Goal: Entertainment & Leisure: Consume media (video, audio)

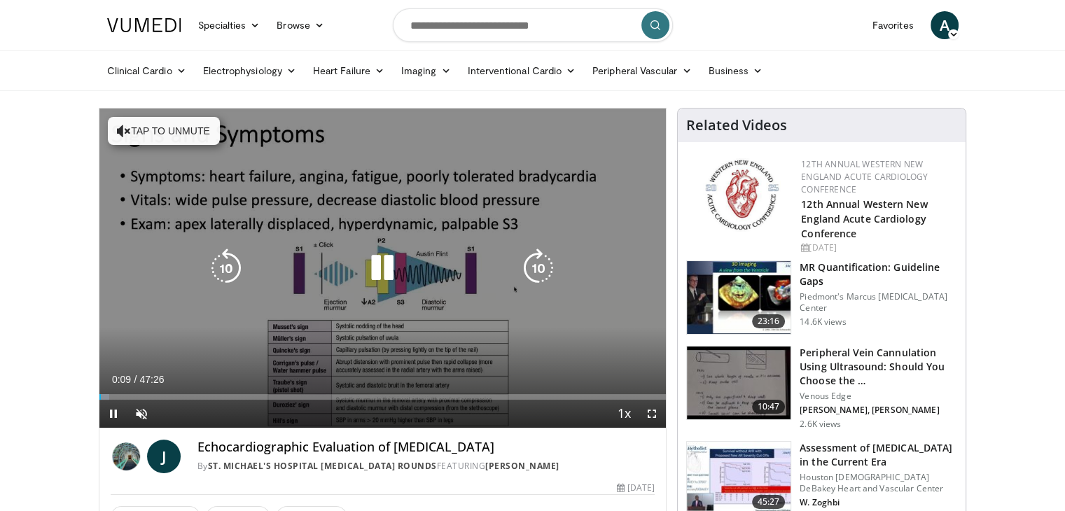
click at [350, 339] on div "10 seconds Tap to unmute" at bounding box center [382, 268] width 567 height 319
click at [382, 265] on icon "Video Player" at bounding box center [382, 268] width 39 height 39
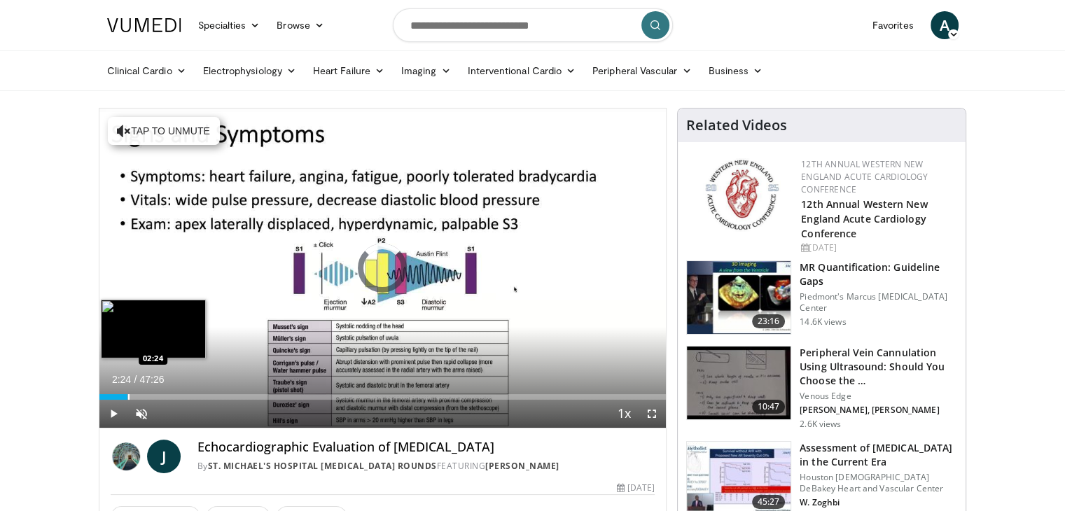
click at [128, 397] on div "Progress Bar" at bounding box center [128, 397] width 1 height 6
click at [147, 398] on div "Progress Bar" at bounding box center [147, 397] width 1 height 6
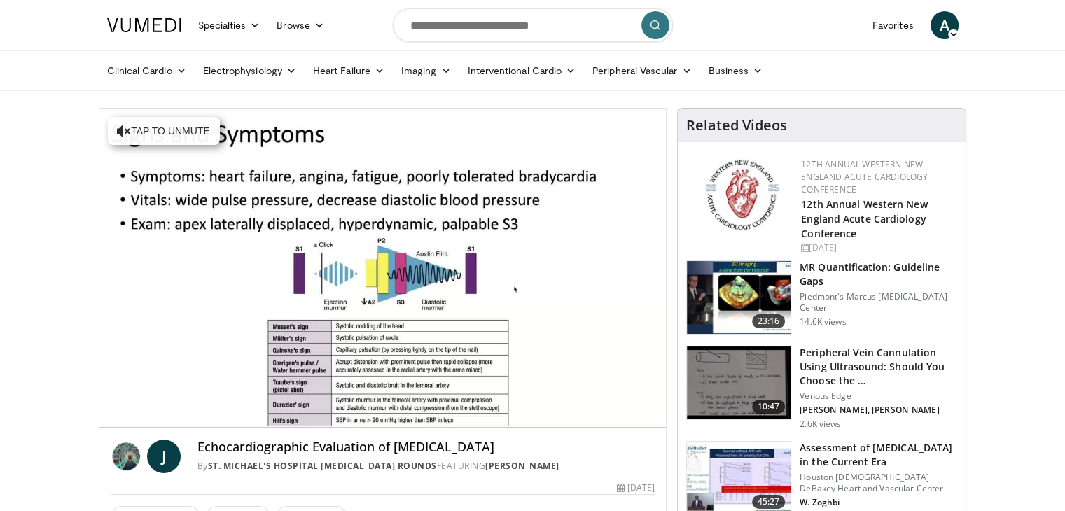
click at [162, 398] on video-js "**********" at bounding box center [382, 269] width 567 height 320
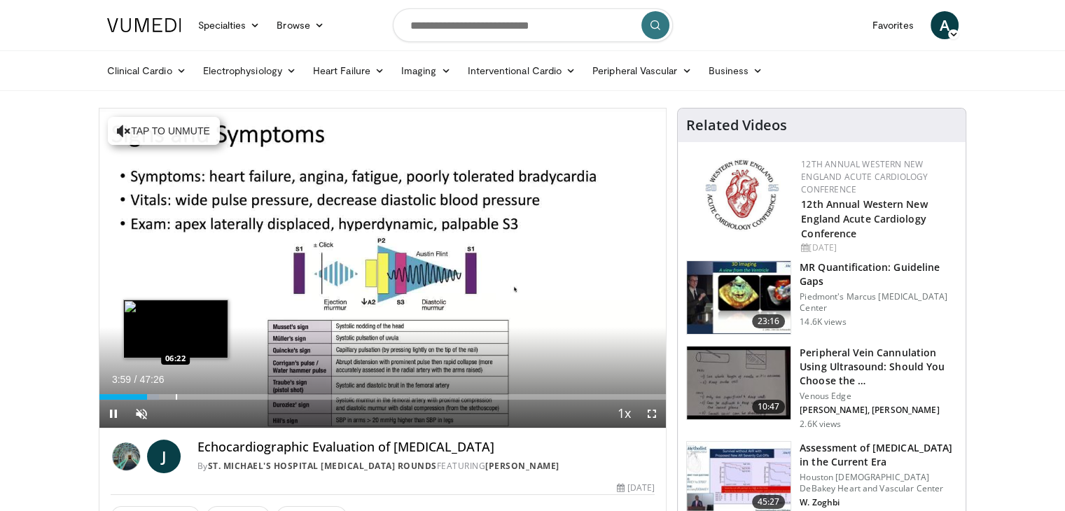
click at [176, 398] on div "Progress Bar" at bounding box center [176, 397] width 1 height 6
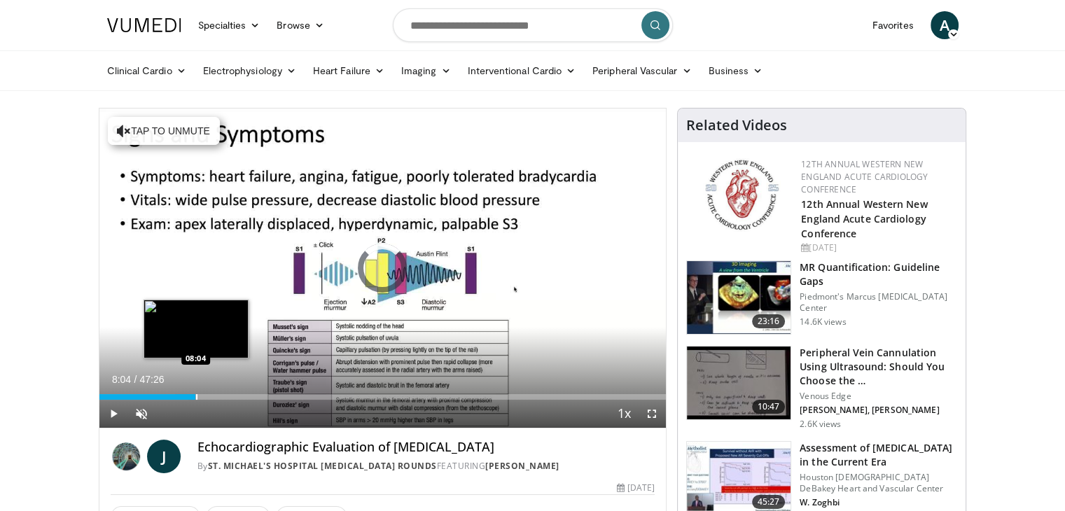
click at [196, 398] on div "Progress Bar" at bounding box center [196, 397] width 1 height 6
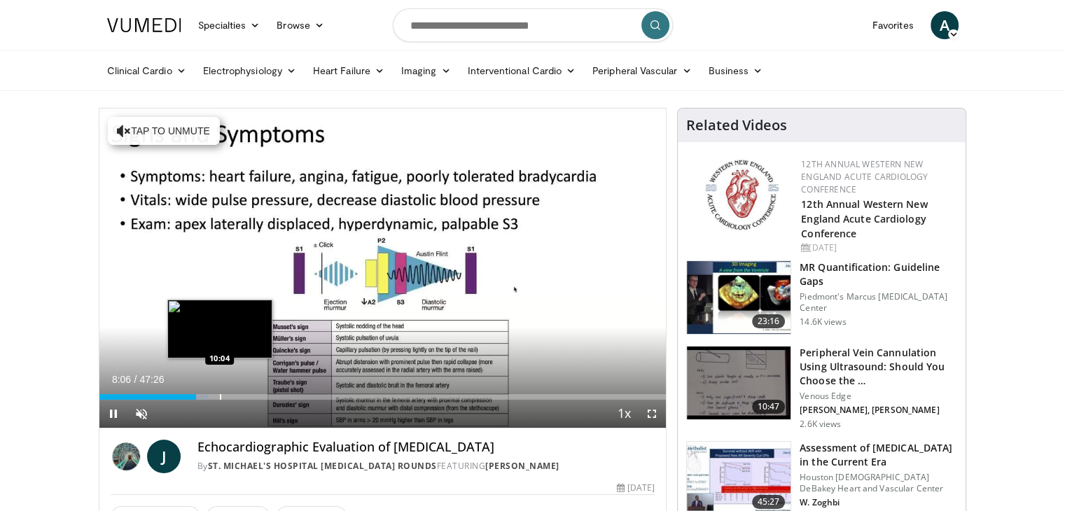
click at [218, 397] on div "Loaded : 19.30% 08:06 10:04" at bounding box center [382, 397] width 567 height 6
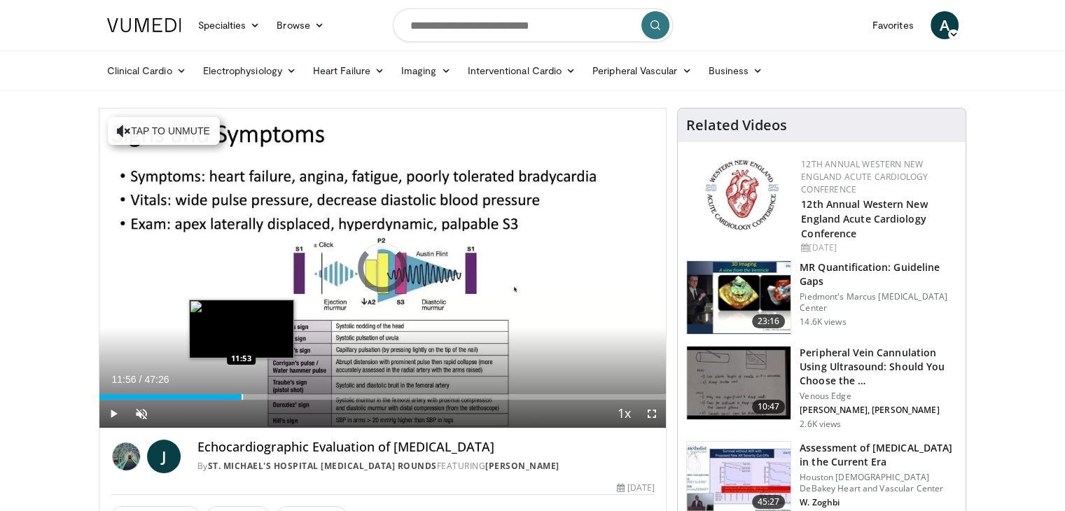
click at [242, 396] on div "Progress Bar" at bounding box center [242, 397] width 1 height 6
click at [249, 396] on div "Progress Bar" at bounding box center [249, 397] width 1 height 6
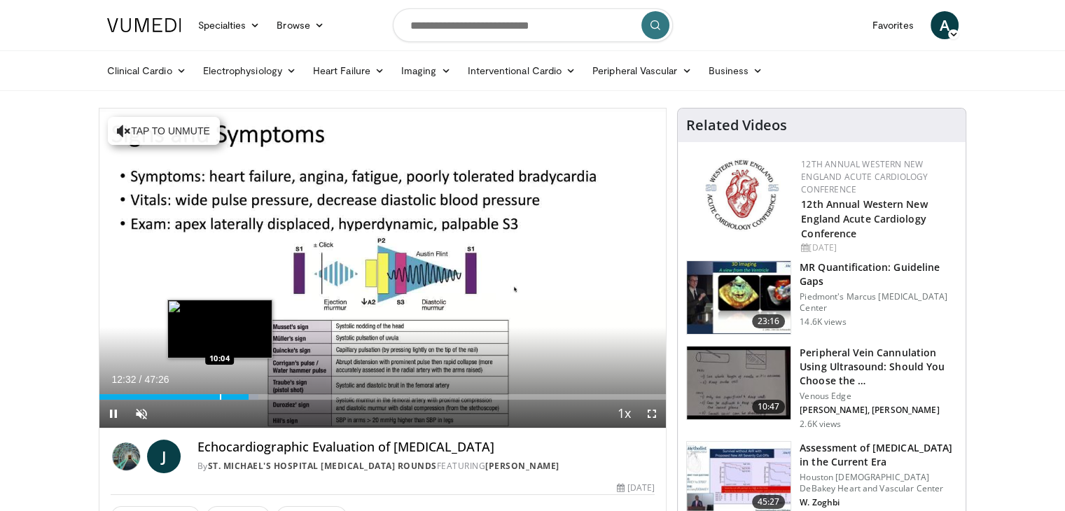
click at [218, 392] on div "Loaded : 28.11% 12:32 10:04" at bounding box center [382, 392] width 567 height 13
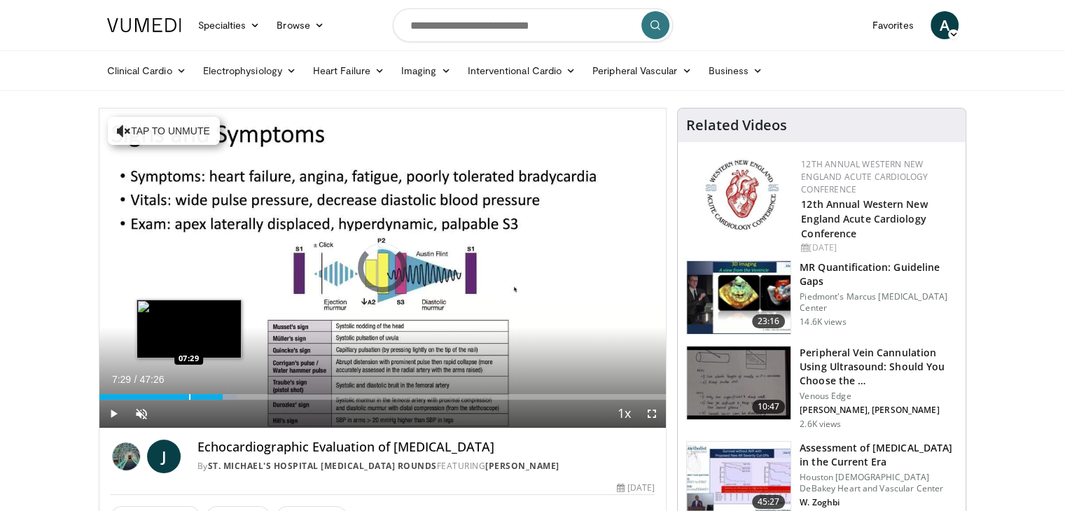
click at [189, 394] on div "Progress Bar" at bounding box center [189, 397] width 1 height 6
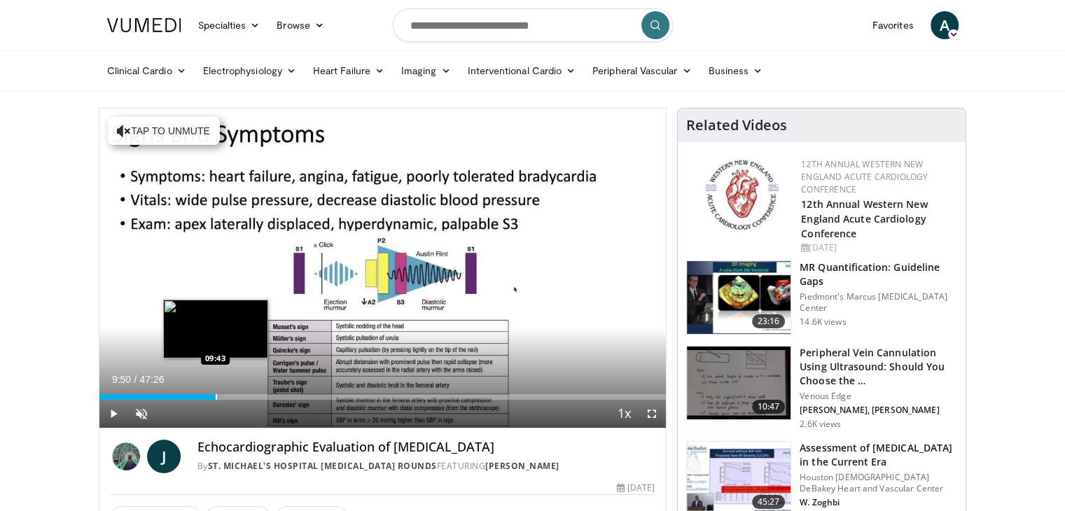
click at [216, 394] on div "Progress Bar" at bounding box center [216, 397] width 1 height 6
click at [238, 393] on div "Loaded : 23.15% 09:50 11:39" at bounding box center [382, 392] width 567 height 13
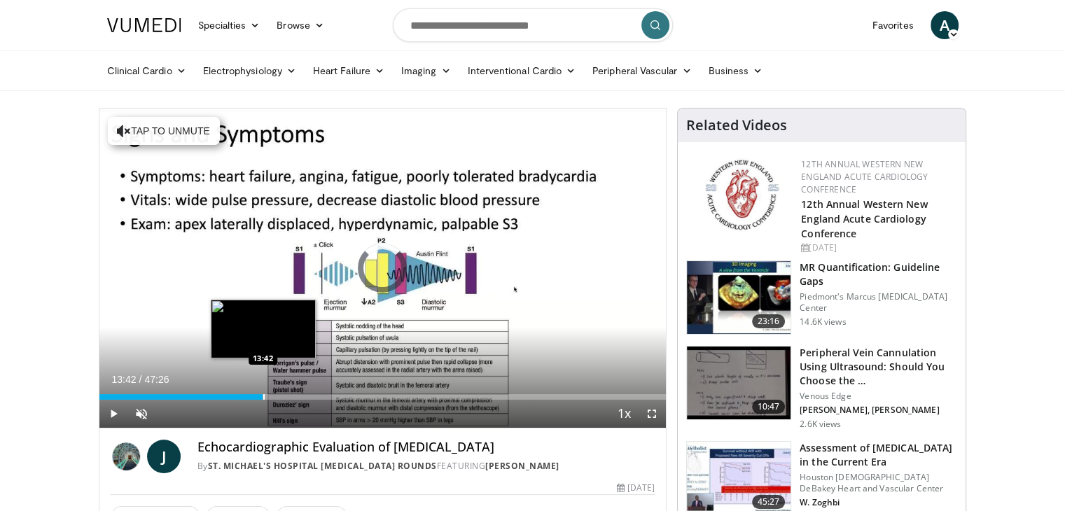
click at [263, 396] on div "Progress Bar" at bounding box center [263, 397] width 1 height 6
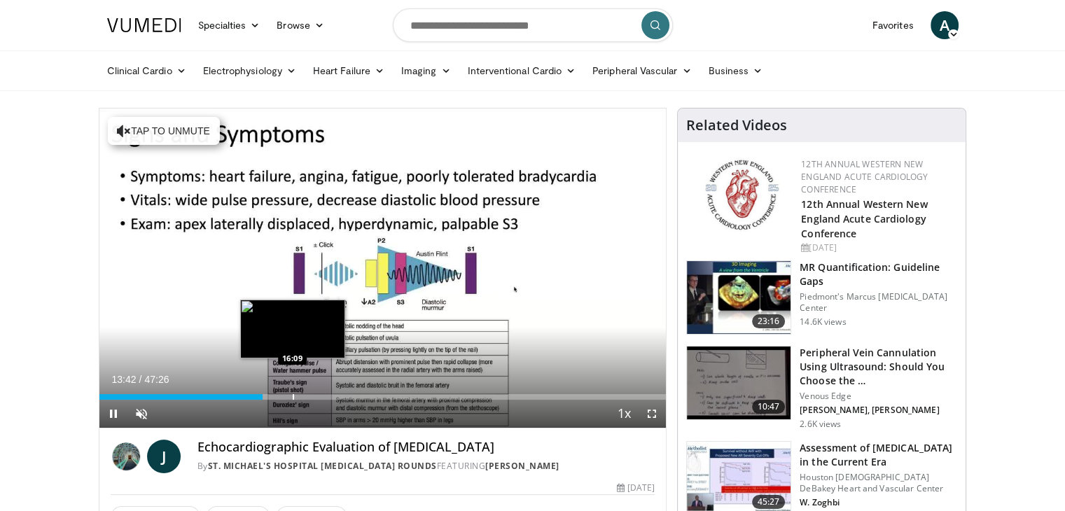
click at [293, 396] on div "Progress Bar" at bounding box center [293, 397] width 1 height 6
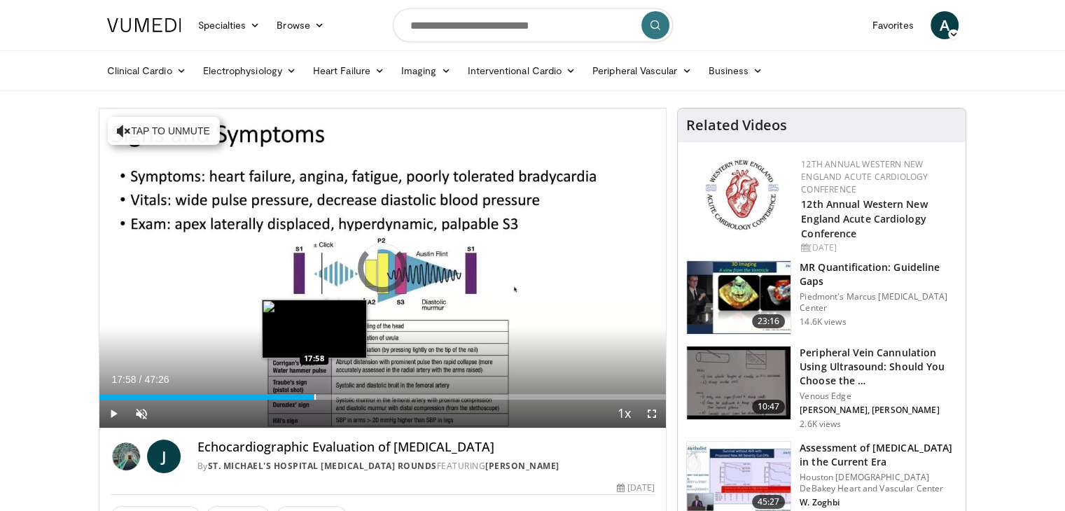
click at [314, 394] on div "Progress Bar" at bounding box center [314, 397] width 1 height 6
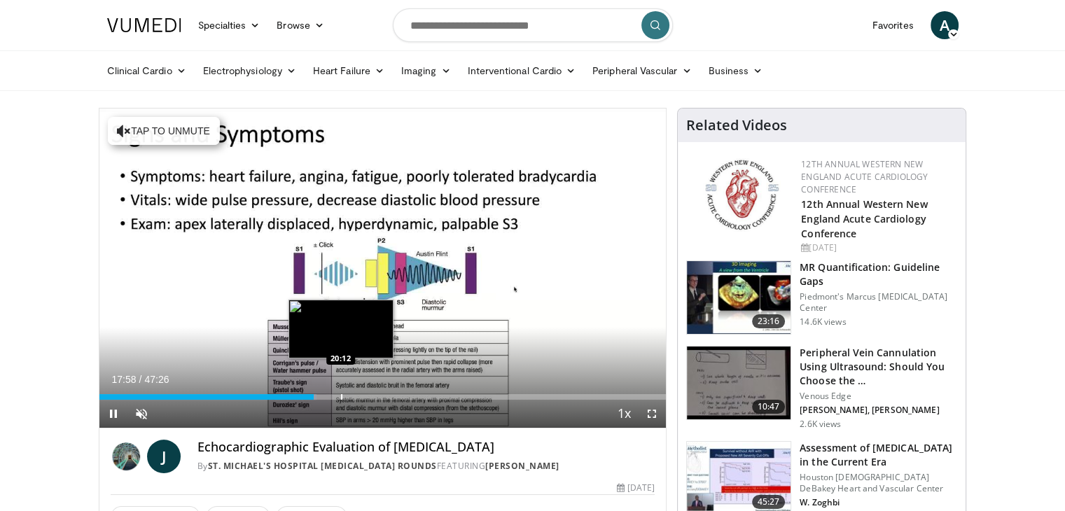
click at [342, 394] on div "Progress Bar" at bounding box center [341, 397] width 1 height 6
click at [363, 394] on div "Progress Bar" at bounding box center [363, 397] width 1 height 6
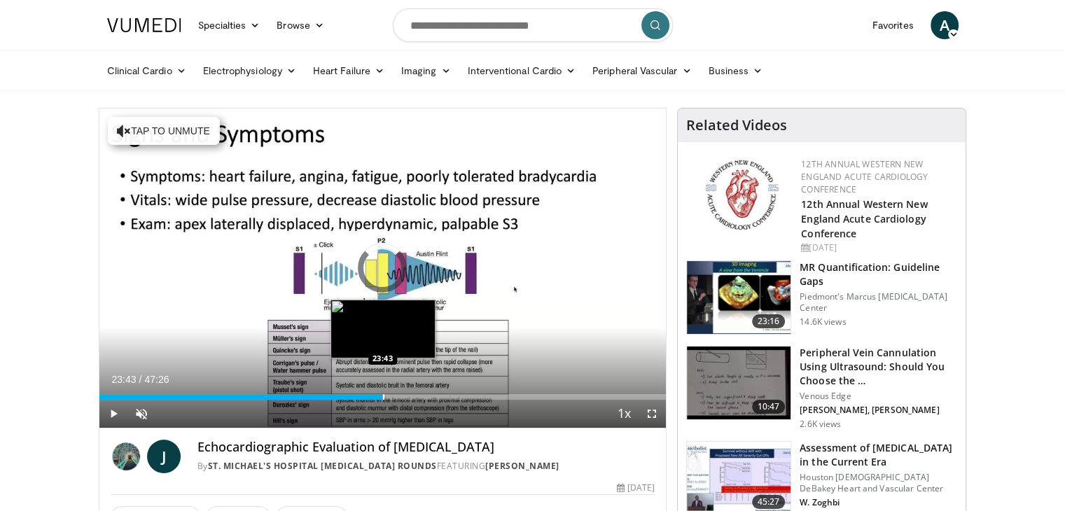
click at [383, 396] on div "Progress Bar" at bounding box center [383, 397] width 1 height 6
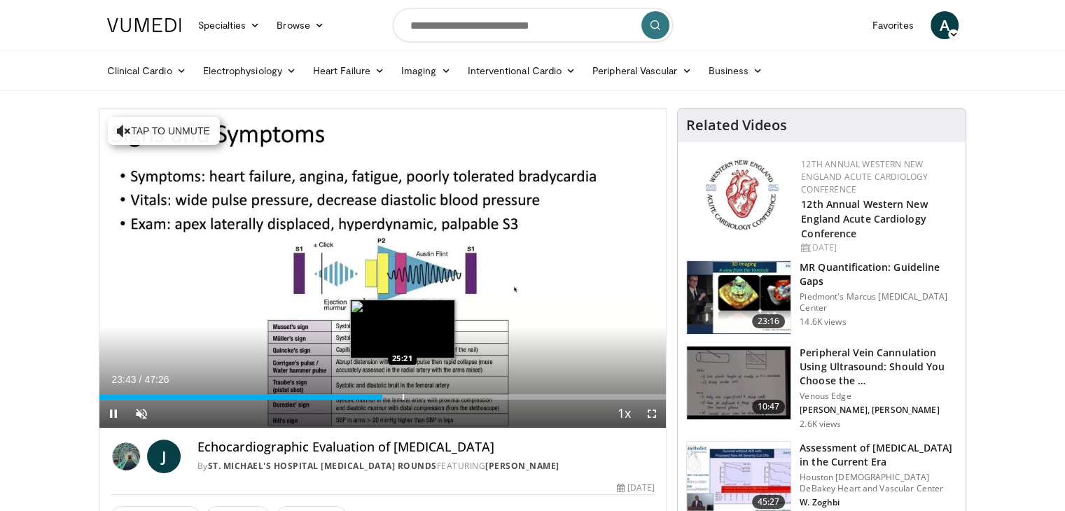
click at [403, 398] on div "Progress Bar" at bounding box center [403, 397] width 1 height 6
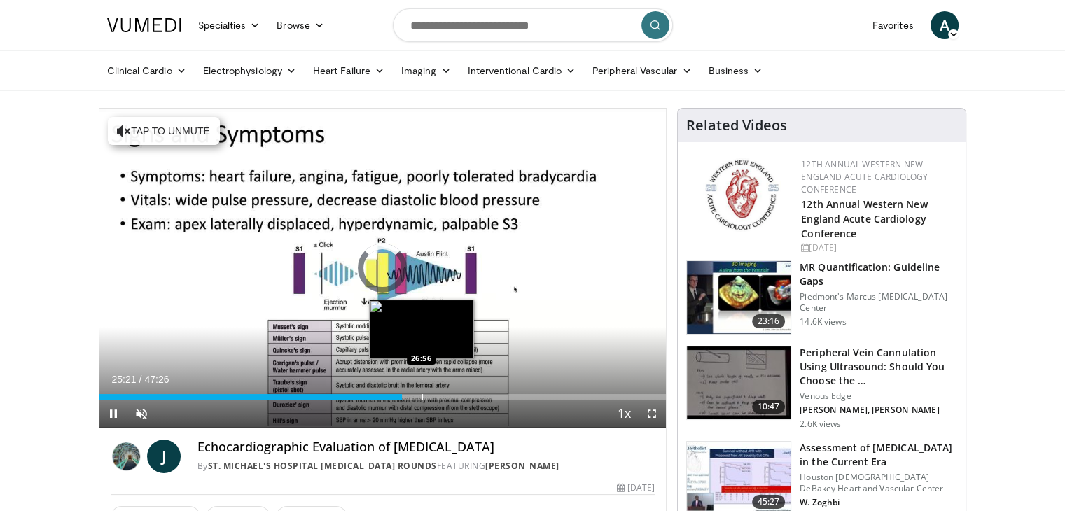
click at [421, 398] on div "Progress Bar" at bounding box center [421, 397] width 1 height 6
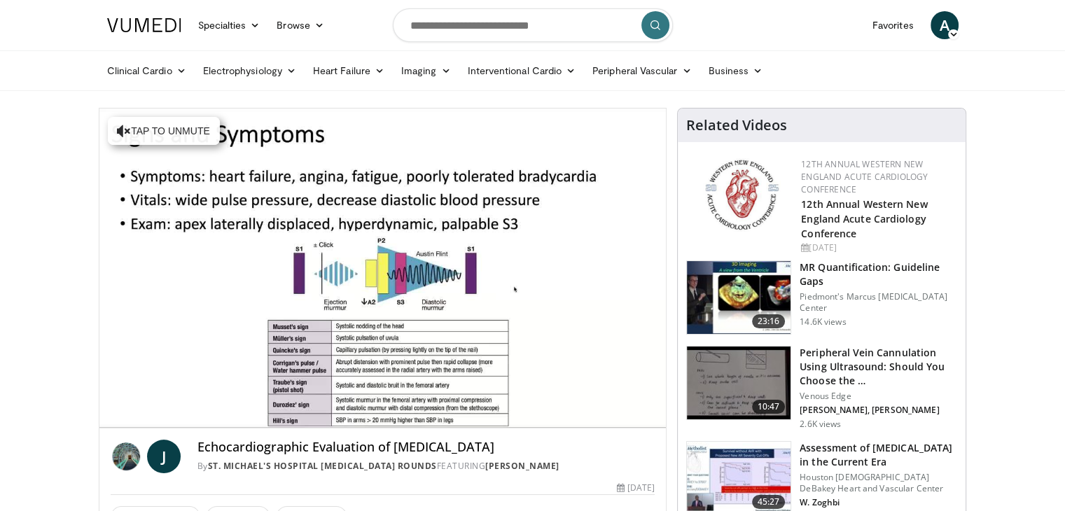
click at [440, 396] on div "10 seconds Tap to unmute" at bounding box center [382, 268] width 567 height 319
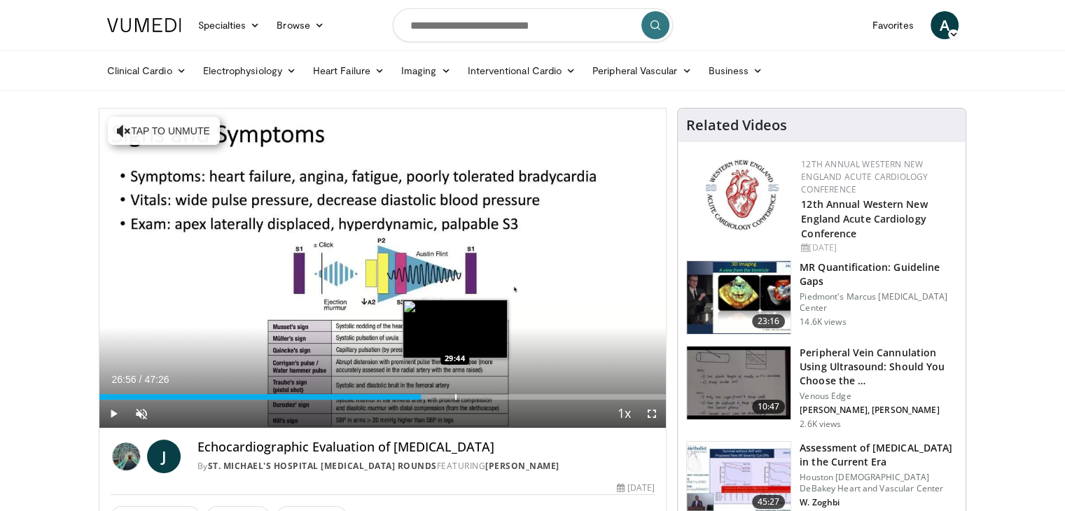
click at [455, 394] on div "Progress Bar" at bounding box center [455, 397] width 1 height 6
click at [475, 396] on div "Progress Bar" at bounding box center [475, 397] width 1 height 6
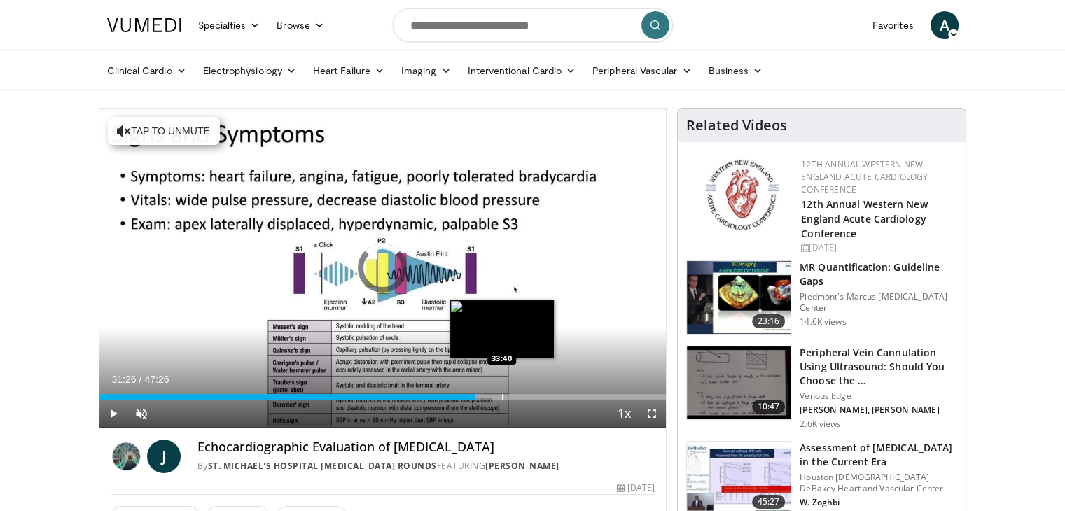
click at [502, 396] on div "Progress Bar" at bounding box center [502, 397] width 1 height 6
click at [517, 395] on div "Progress Bar" at bounding box center [517, 397] width 1 height 6
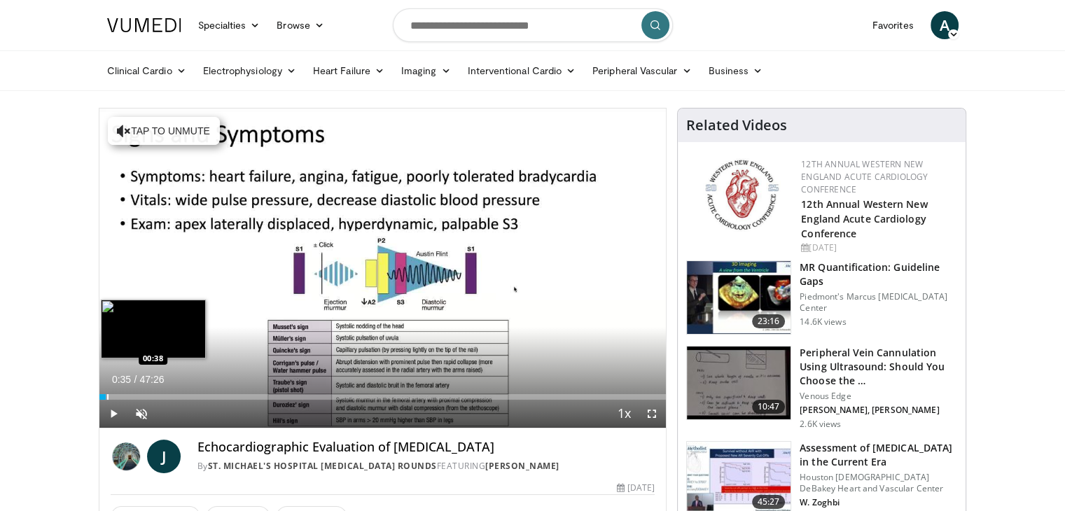
click at [106, 394] on div "Loaded : 1.40% 00:35 00:38" at bounding box center [382, 397] width 567 height 6
click at [99, 396] on div "Progress Bar" at bounding box center [99, 397] width 1 height 6
